Goal: Find specific page/section: Find specific page/section

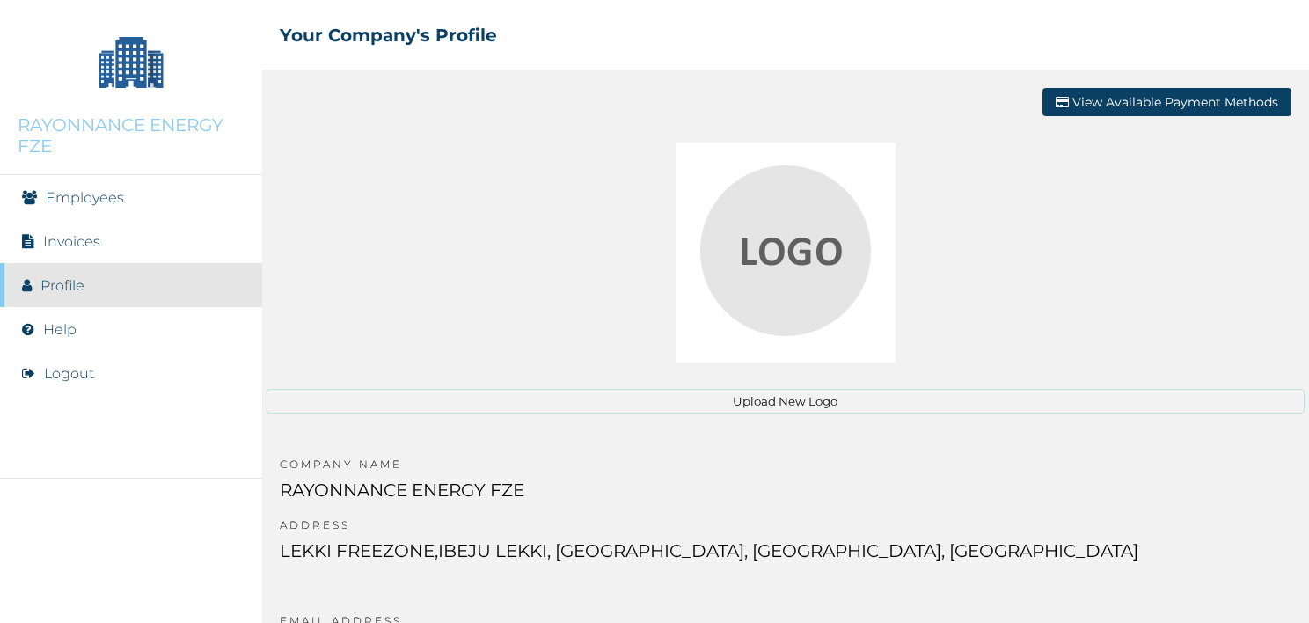
click at [118, 213] on li "Employees" at bounding box center [131, 197] width 262 height 44
click at [116, 206] on li "Employees" at bounding box center [131, 197] width 262 height 44
click at [97, 195] on link "Employees" at bounding box center [85, 197] width 78 height 17
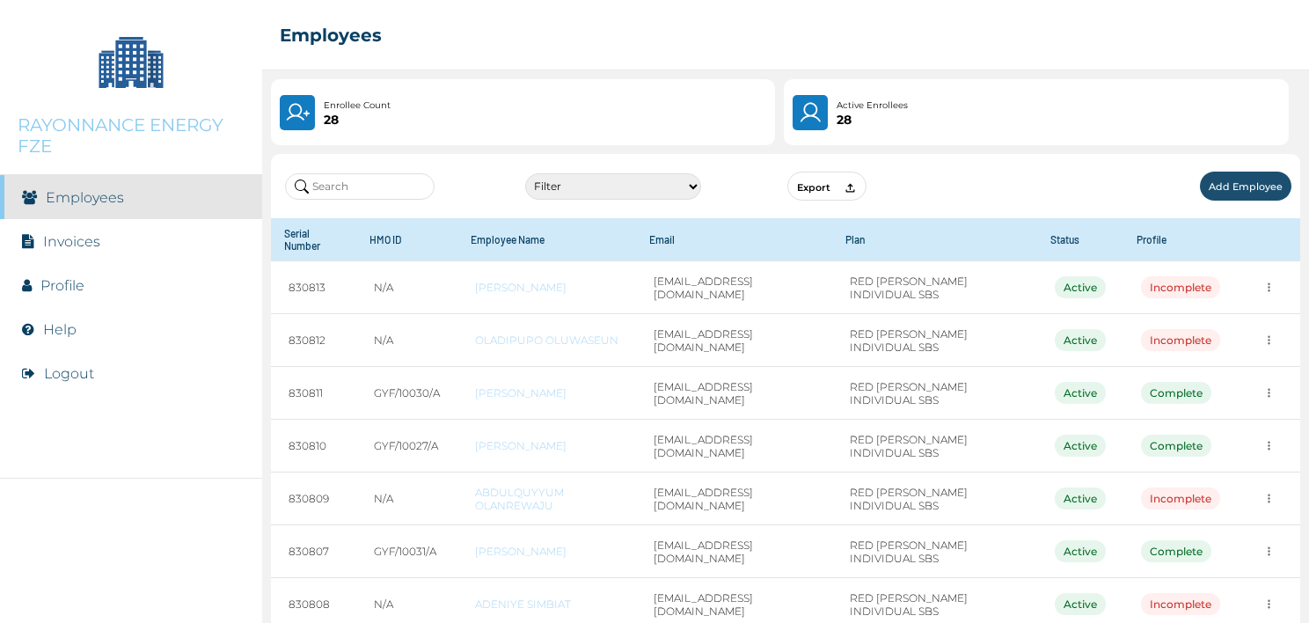
click at [97, 196] on link "Employees" at bounding box center [85, 197] width 78 height 17
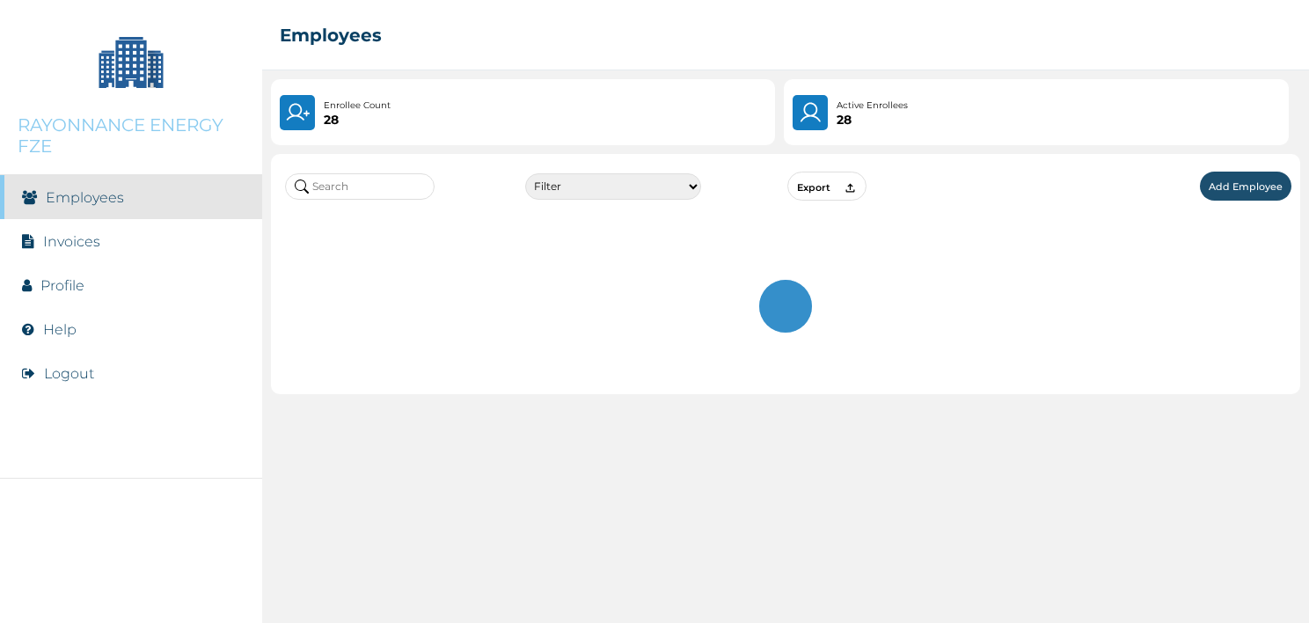
click at [97, 196] on link "Employees" at bounding box center [85, 197] width 78 height 17
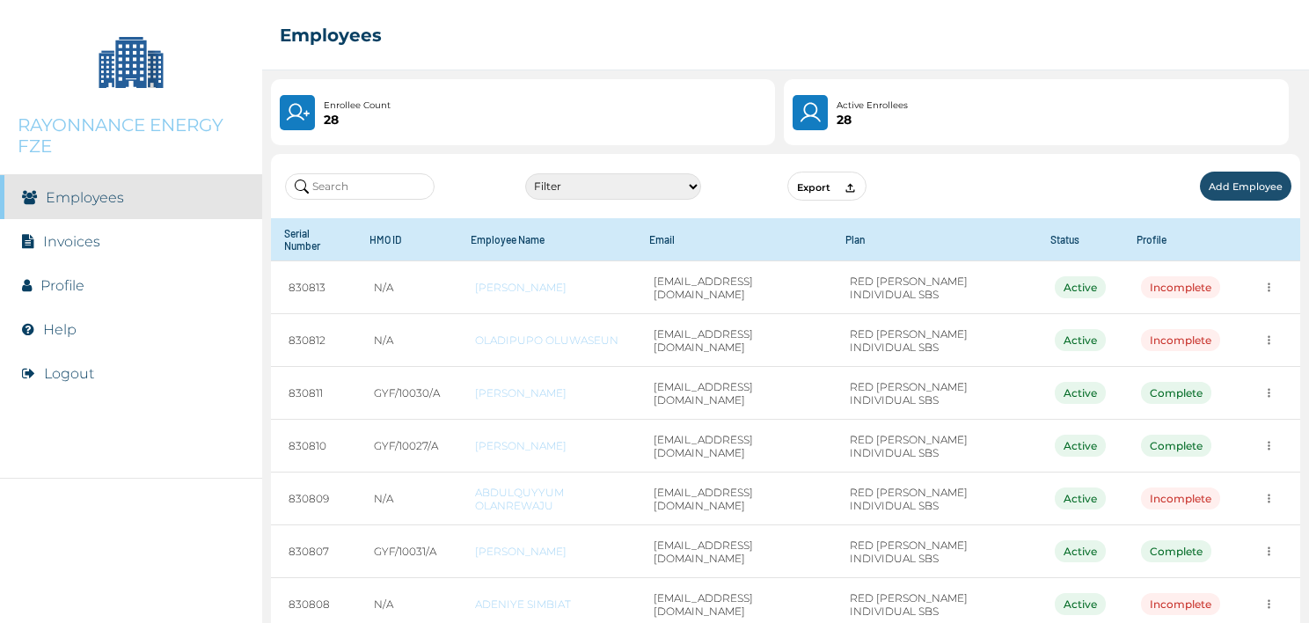
click at [97, 196] on link "Employees" at bounding box center [85, 197] width 78 height 17
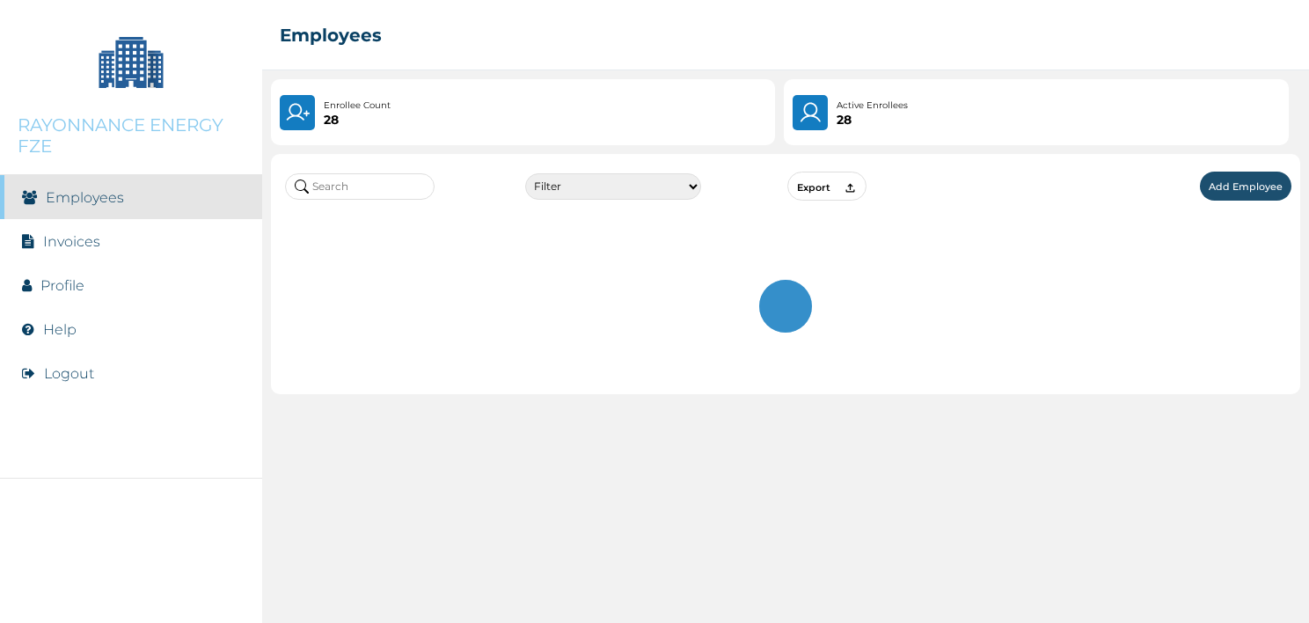
click at [97, 196] on link "Employees" at bounding box center [85, 197] width 78 height 17
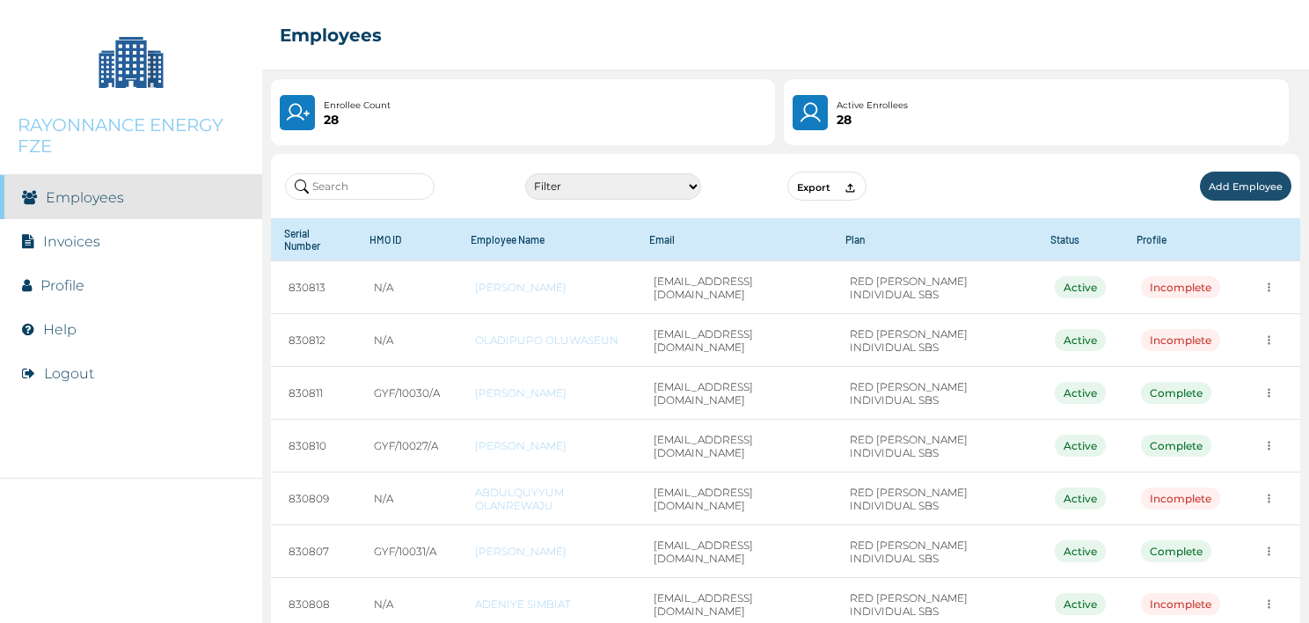
click at [97, 196] on link "Employees" at bounding box center [85, 197] width 78 height 17
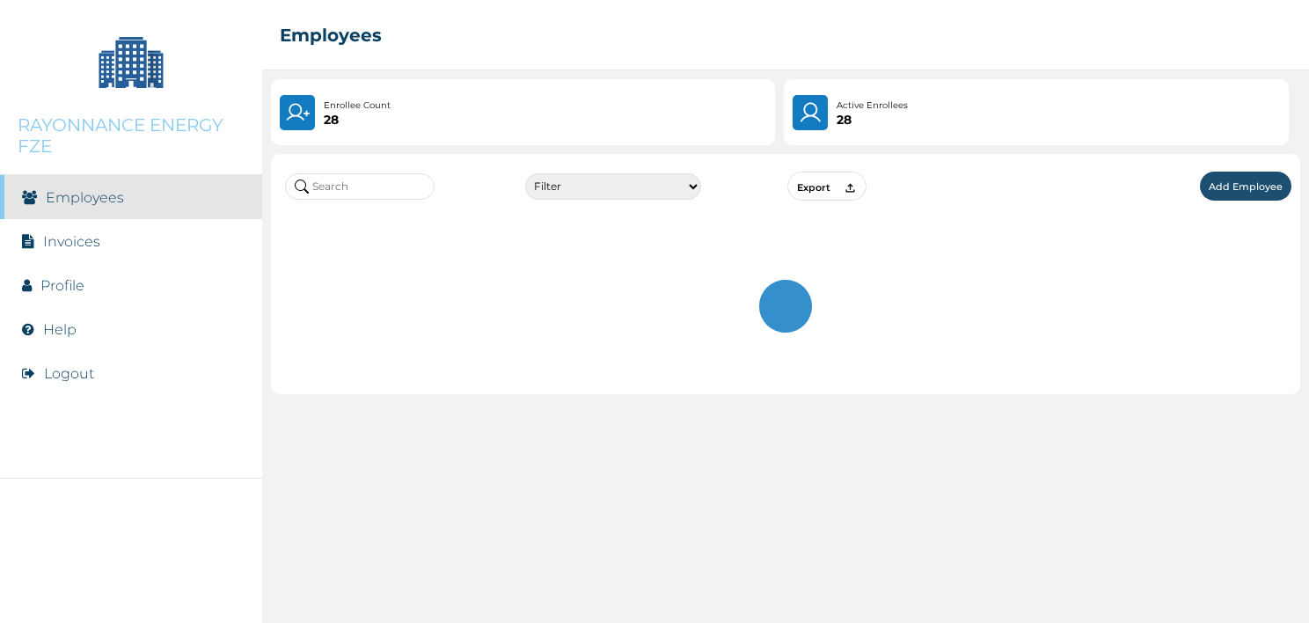
click at [97, 196] on link "Employees" at bounding box center [85, 197] width 78 height 17
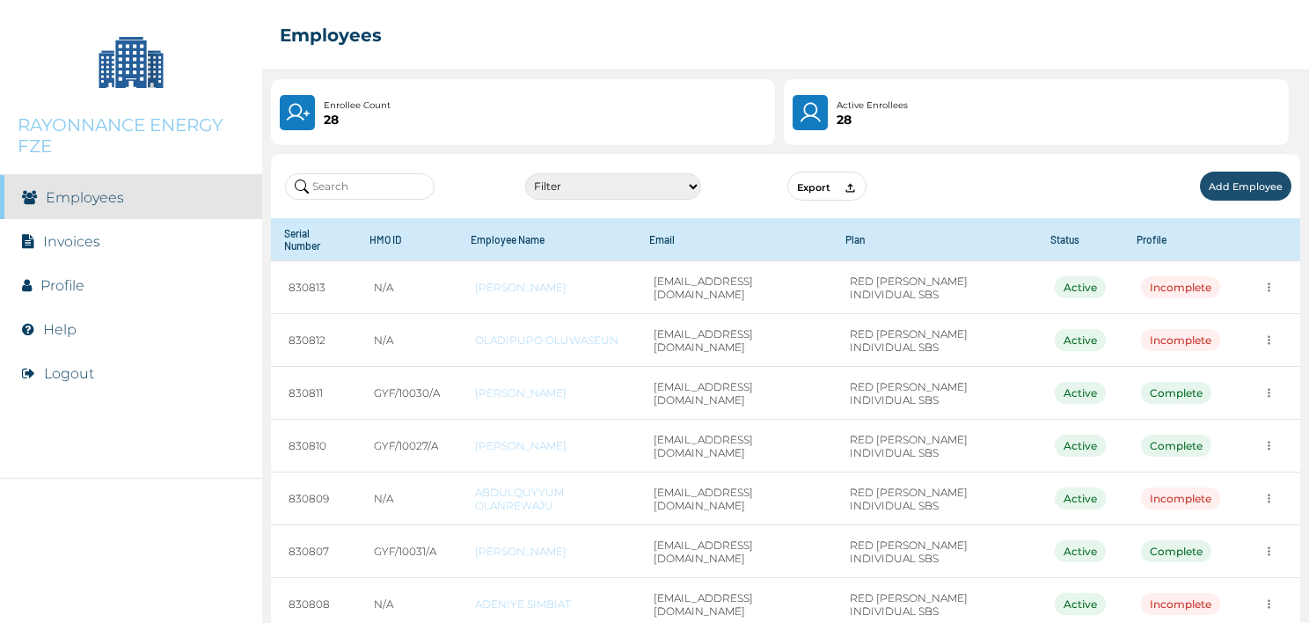
click at [97, 196] on link "Employees" at bounding box center [85, 197] width 78 height 17
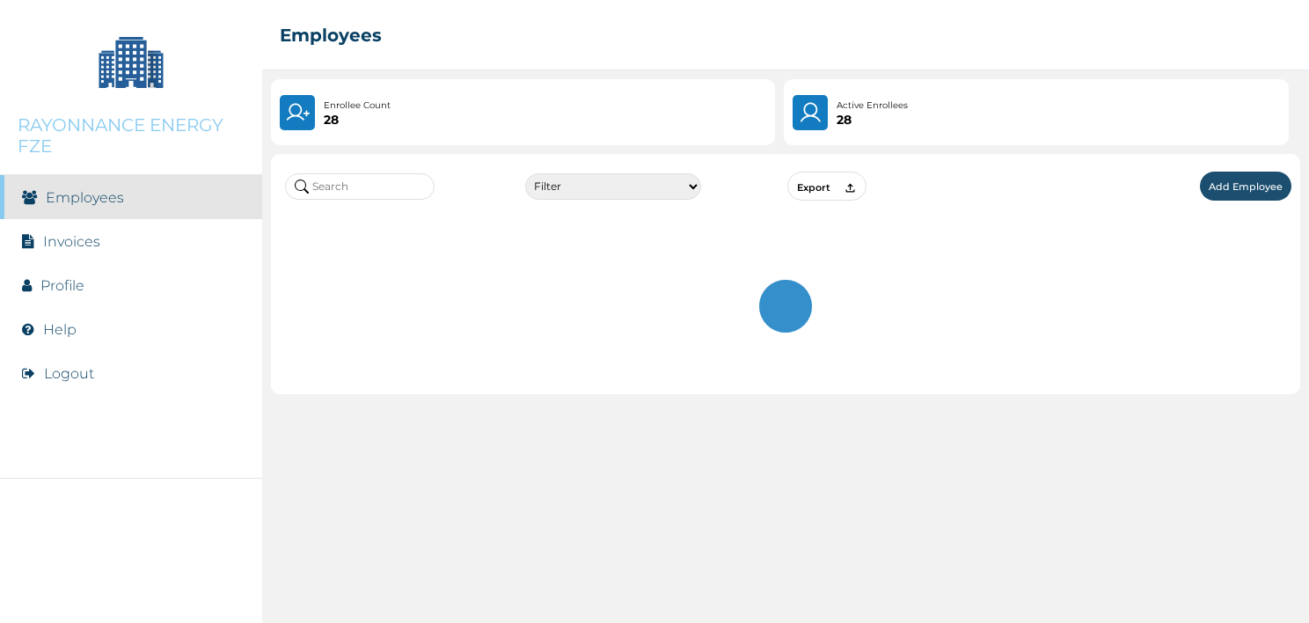
click at [97, 196] on link "Employees" at bounding box center [85, 197] width 78 height 17
